Goal: Use online tool/utility: Utilize a website feature to perform a specific function

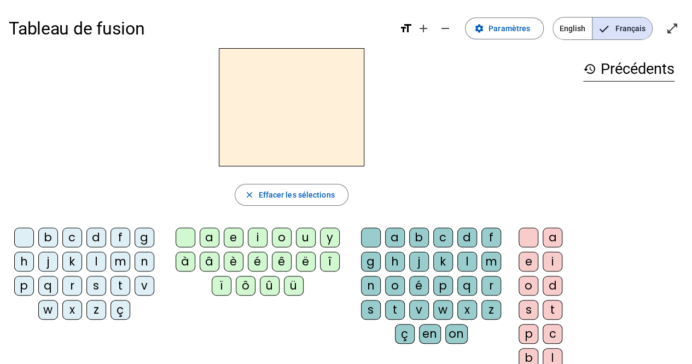
click at [209, 259] on div "â" at bounding box center [210, 262] width 20 height 20
click at [372, 279] on div "n" at bounding box center [371, 286] width 20 height 20
click at [529, 258] on div "e" at bounding box center [529, 262] width 20 height 20
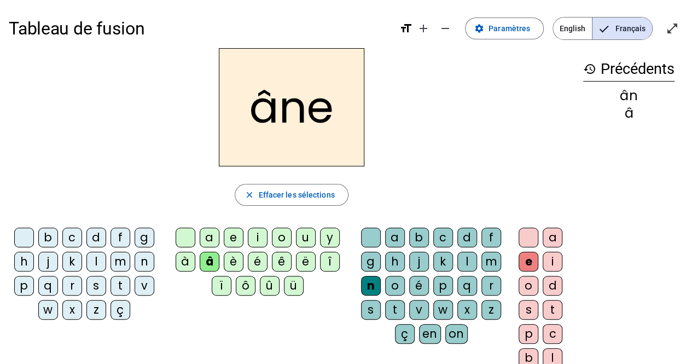
click at [485, 261] on div "m" at bounding box center [492, 262] width 20 height 20
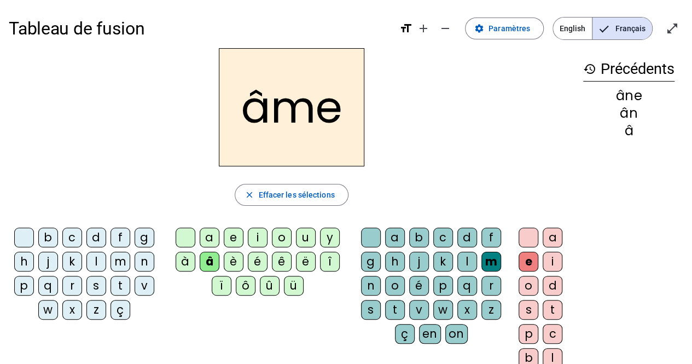
click at [382, 260] on letter-bubble "g" at bounding box center [373, 264] width 24 height 24
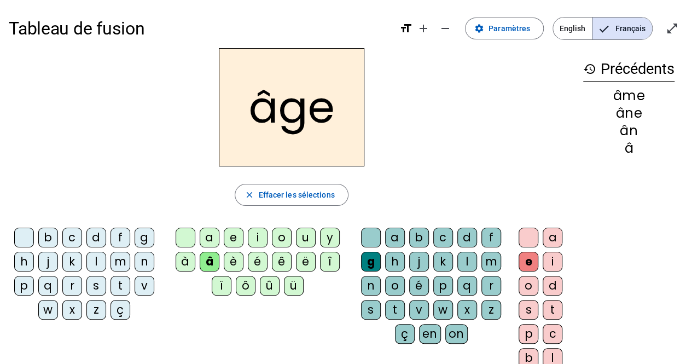
click at [26, 280] on div "p" at bounding box center [24, 286] width 20 height 20
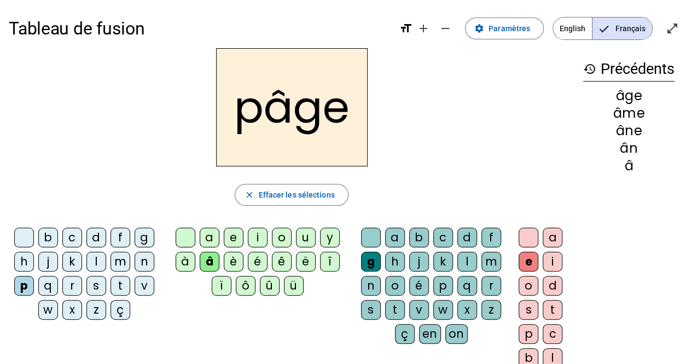
click at [212, 234] on div "a" at bounding box center [210, 238] width 20 height 20
click at [95, 285] on div "s" at bounding box center [96, 286] width 20 height 20
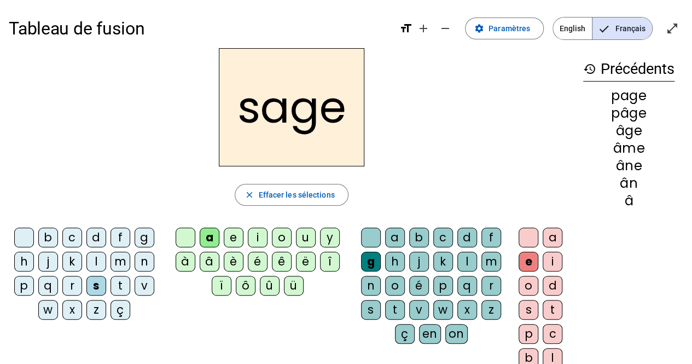
click at [148, 262] on div "n" at bounding box center [145, 262] width 20 height 20
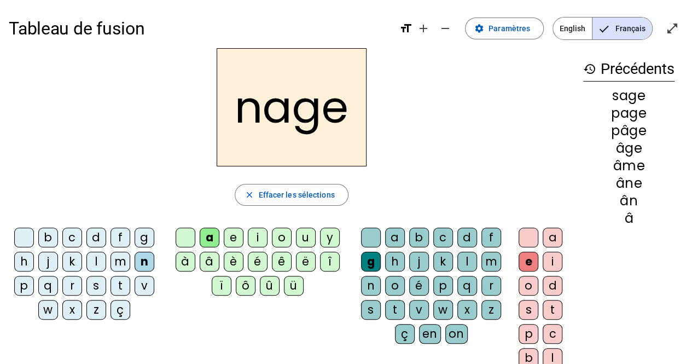
click at [120, 258] on div "m" at bounding box center [121, 262] width 20 height 20
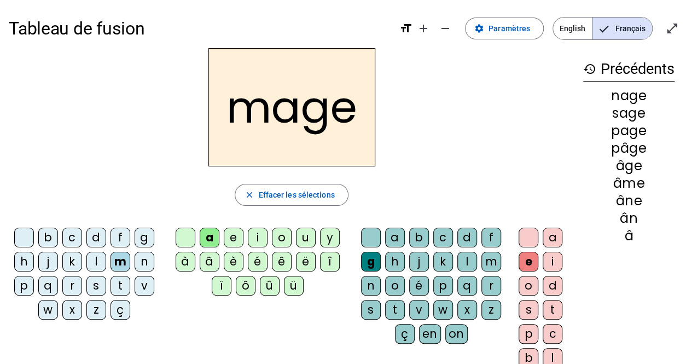
click at [304, 236] on div "u" at bounding box center [306, 238] width 20 height 20
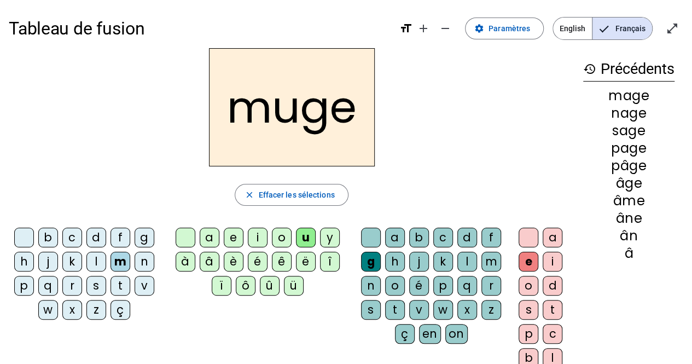
click at [97, 258] on div "l" at bounding box center [96, 262] width 20 height 20
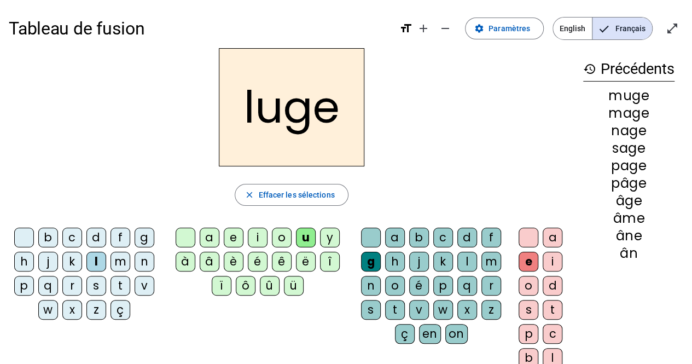
click at [282, 240] on div "o" at bounding box center [282, 238] width 20 height 20
